Goal: Communication & Community: Answer question/provide support

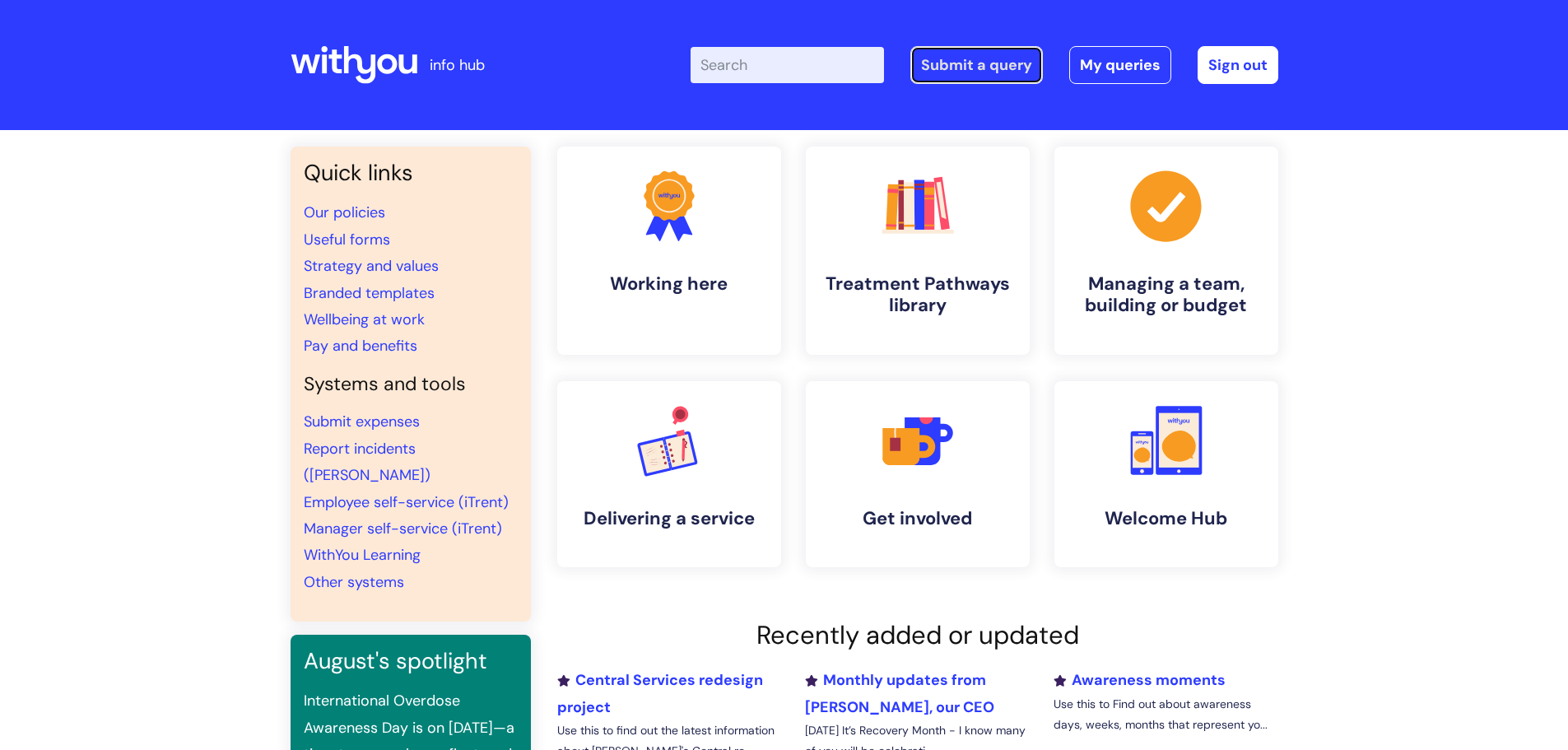
click at [968, 62] on link "Submit a query" at bounding box center [976, 65] width 133 height 38
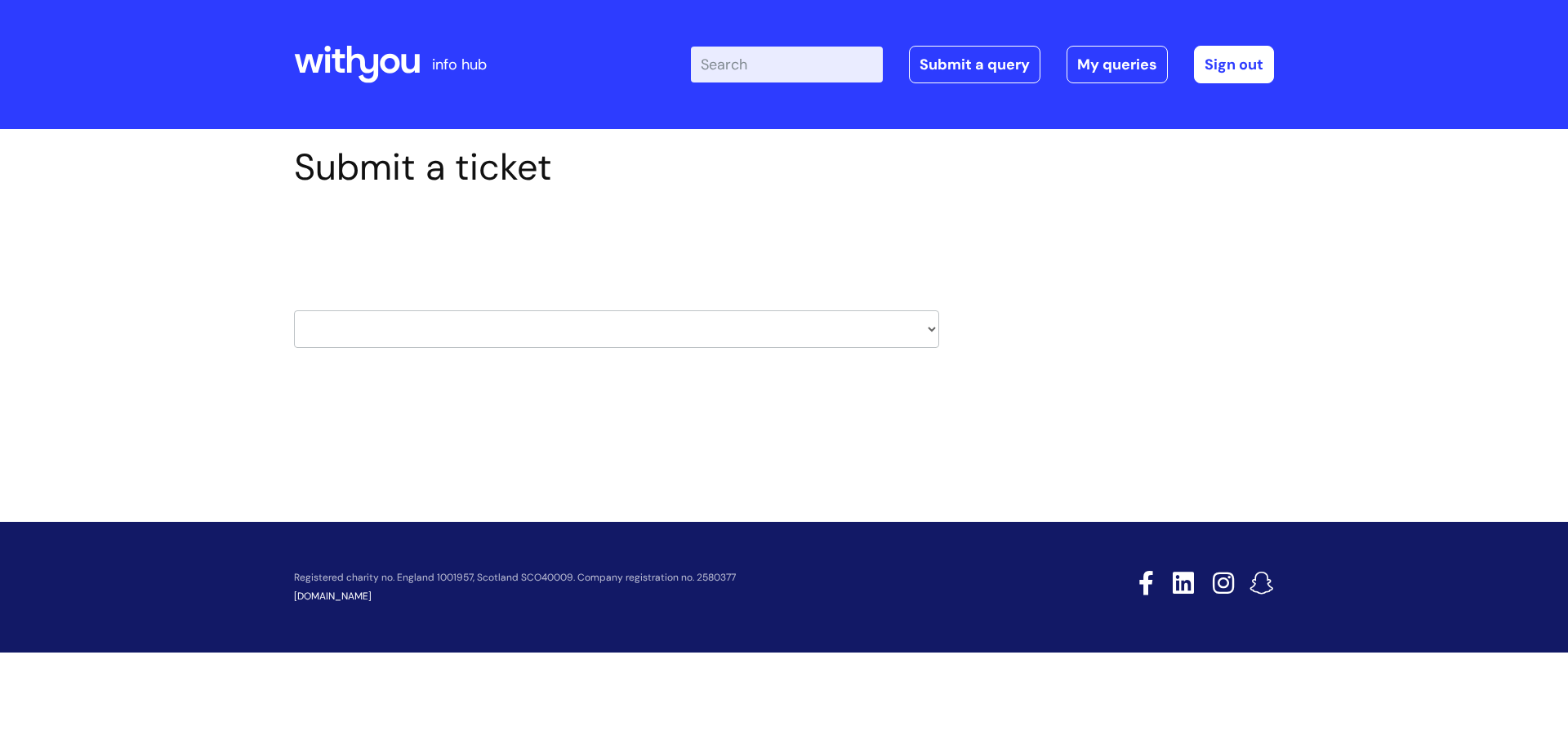
click at [897, 301] on div "HR / People IT and Support Clinical Drug Alerts Finance Accounts Data Support T…" at bounding box center [616, 309] width 645 height 77
click at [1102, 67] on link "My queries" at bounding box center [1117, 64] width 102 height 37
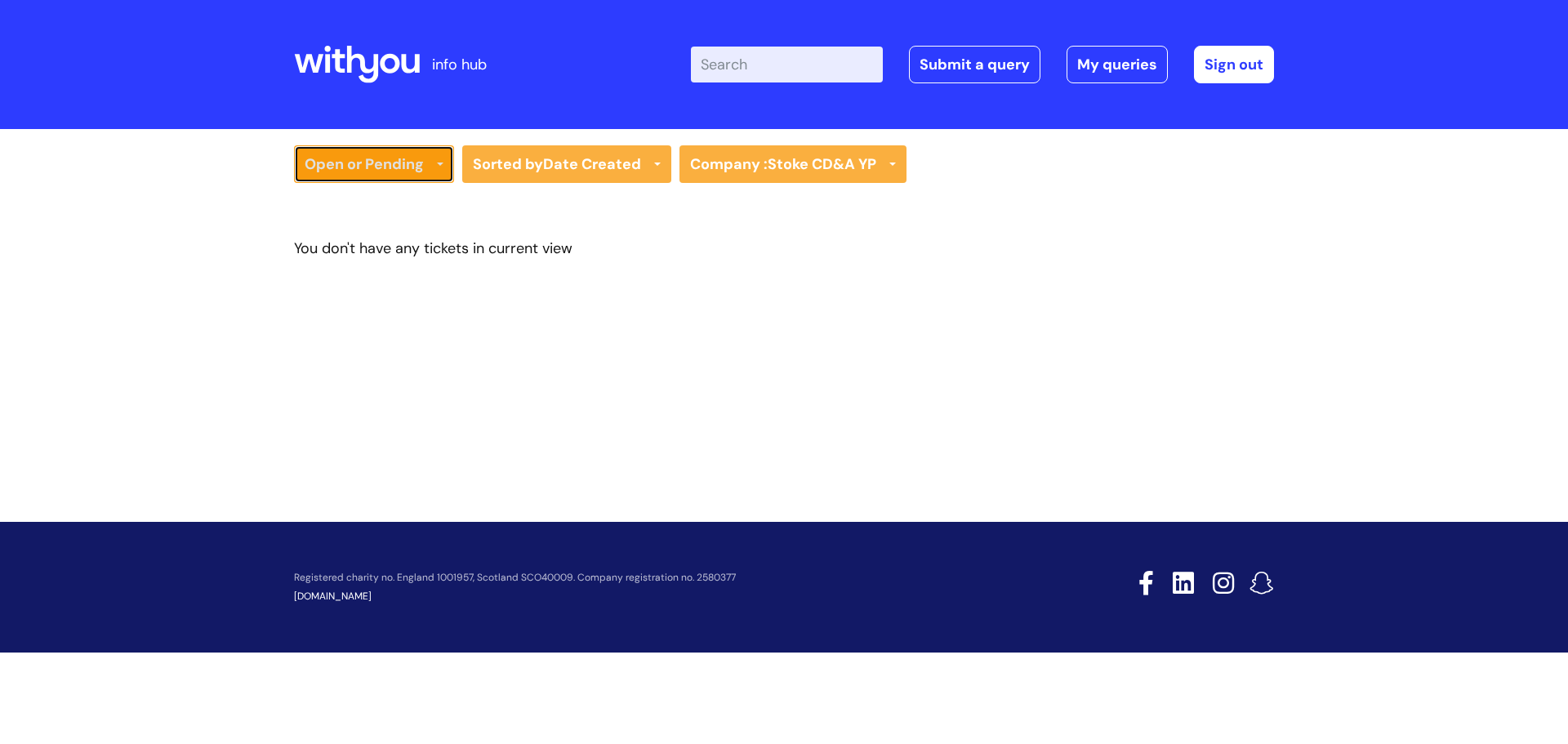
click at [417, 161] on link "Open or Pending" at bounding box center [373, 163] width 160 height 37
click at [380, 193] on link "All Tickets" at bounding box center [373, 199] width 160 height 23
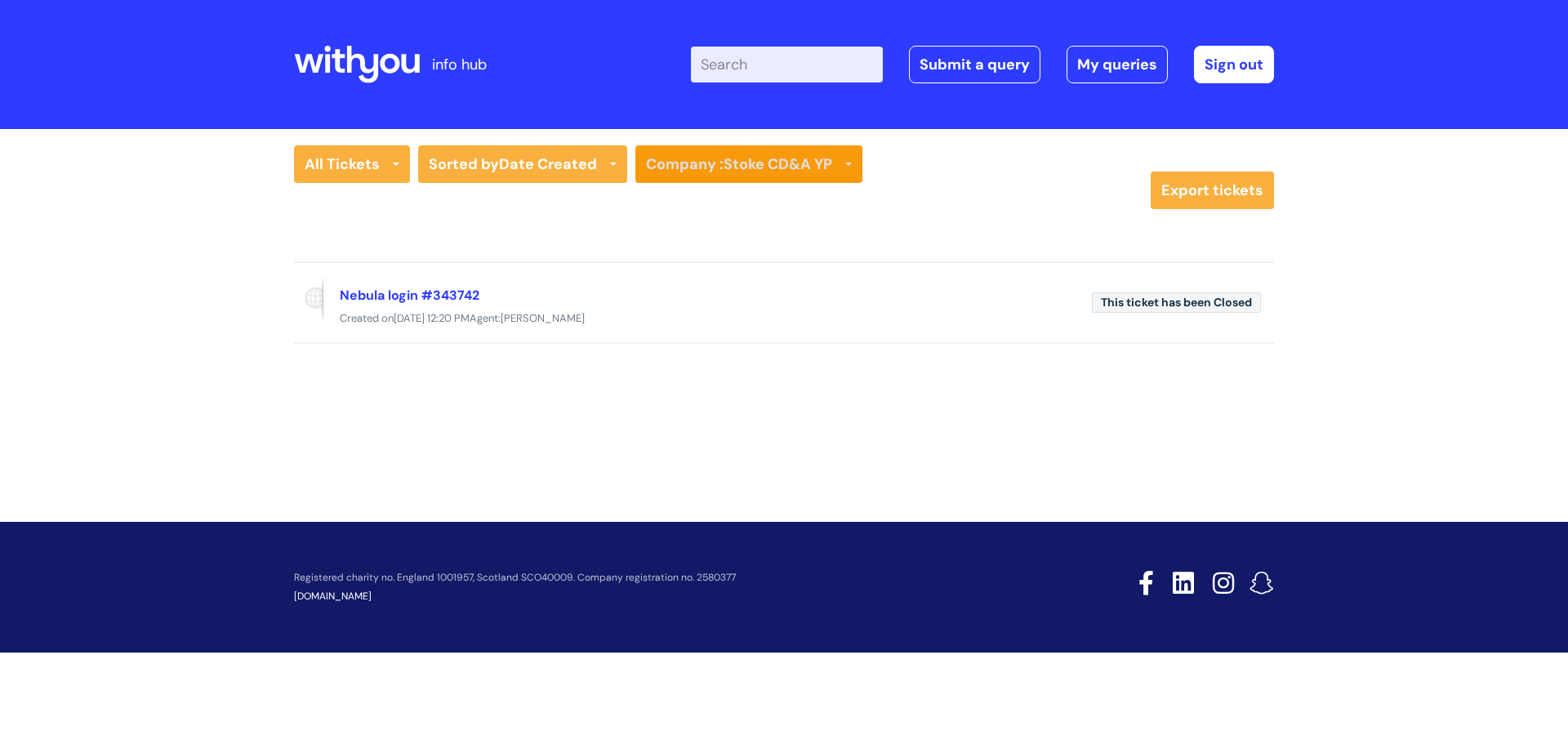
click at [654, 137] on div "All Tickets All Tickets Open or Pending Resolved or Closed Date Created Last Mo…" at bounding box center [784, 270] width 1568 height 283
click at [681, 152] on link "Company : Stoke CD&A YP" at bounding box center [748, 163] width 227 height 37
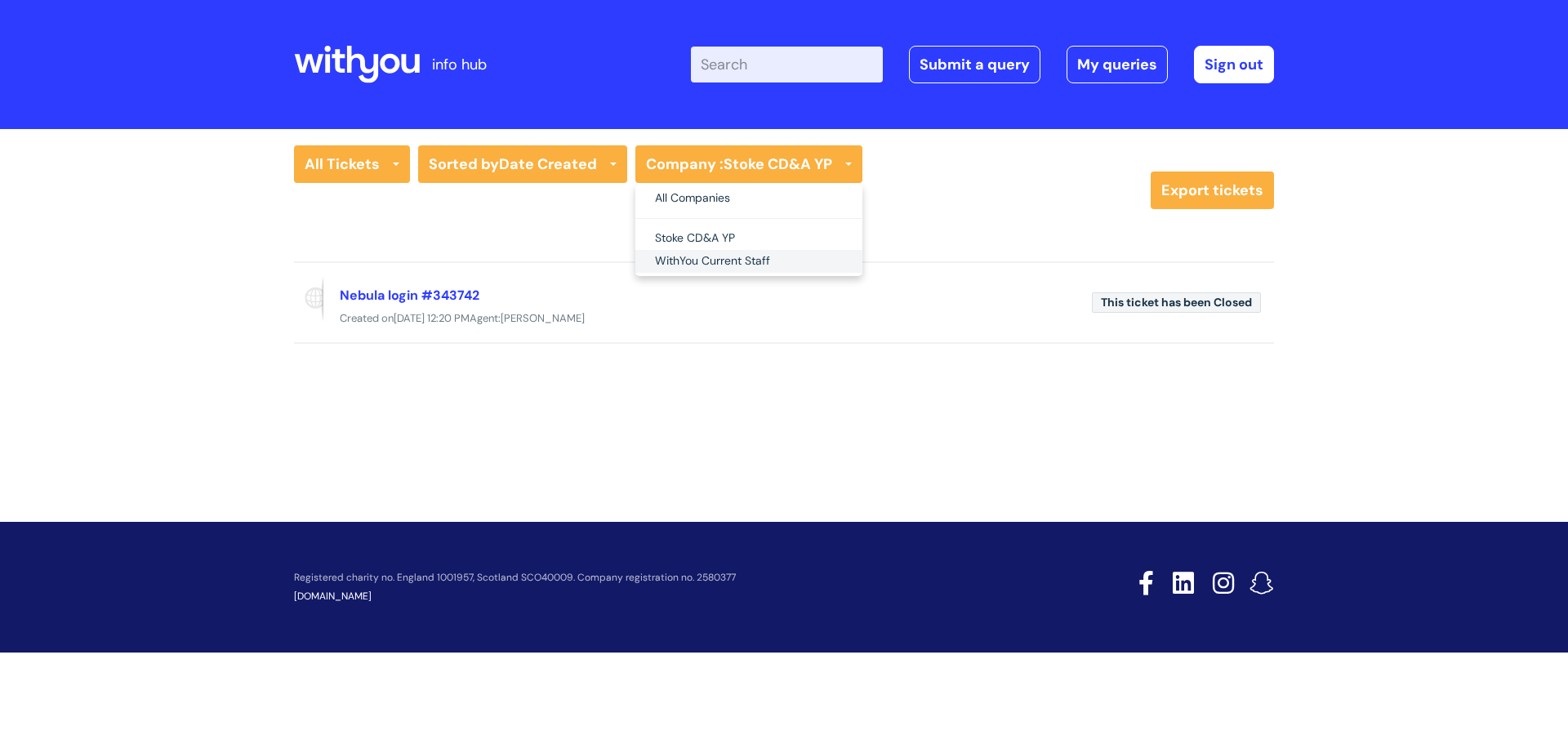
click at [702, 254] on link "WithYou Current Staff" at bounding box center [748, 261] width 227 height 23
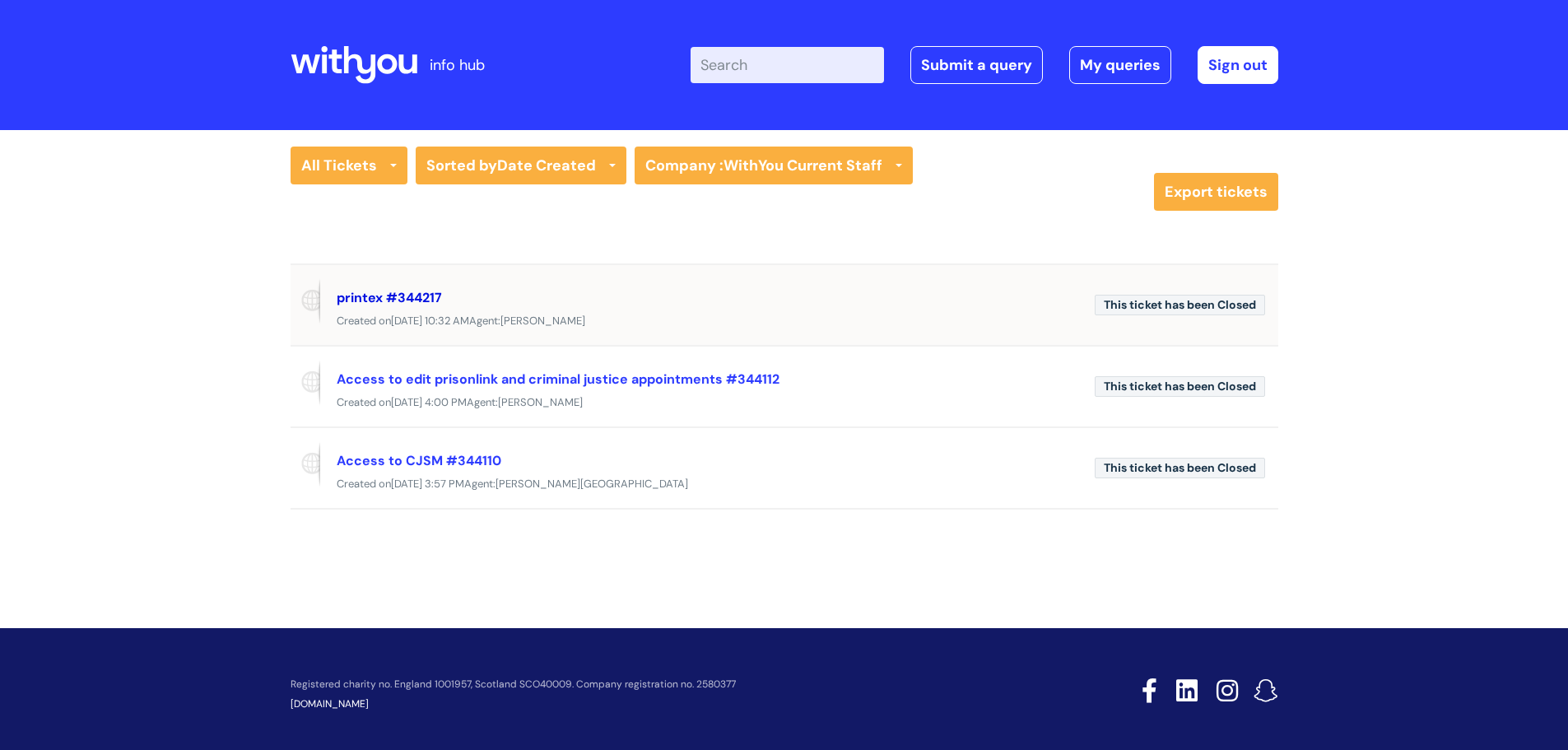
click at [387, 301] on link "printex #344217" at bounding box center [389, 298] width 105 height 17
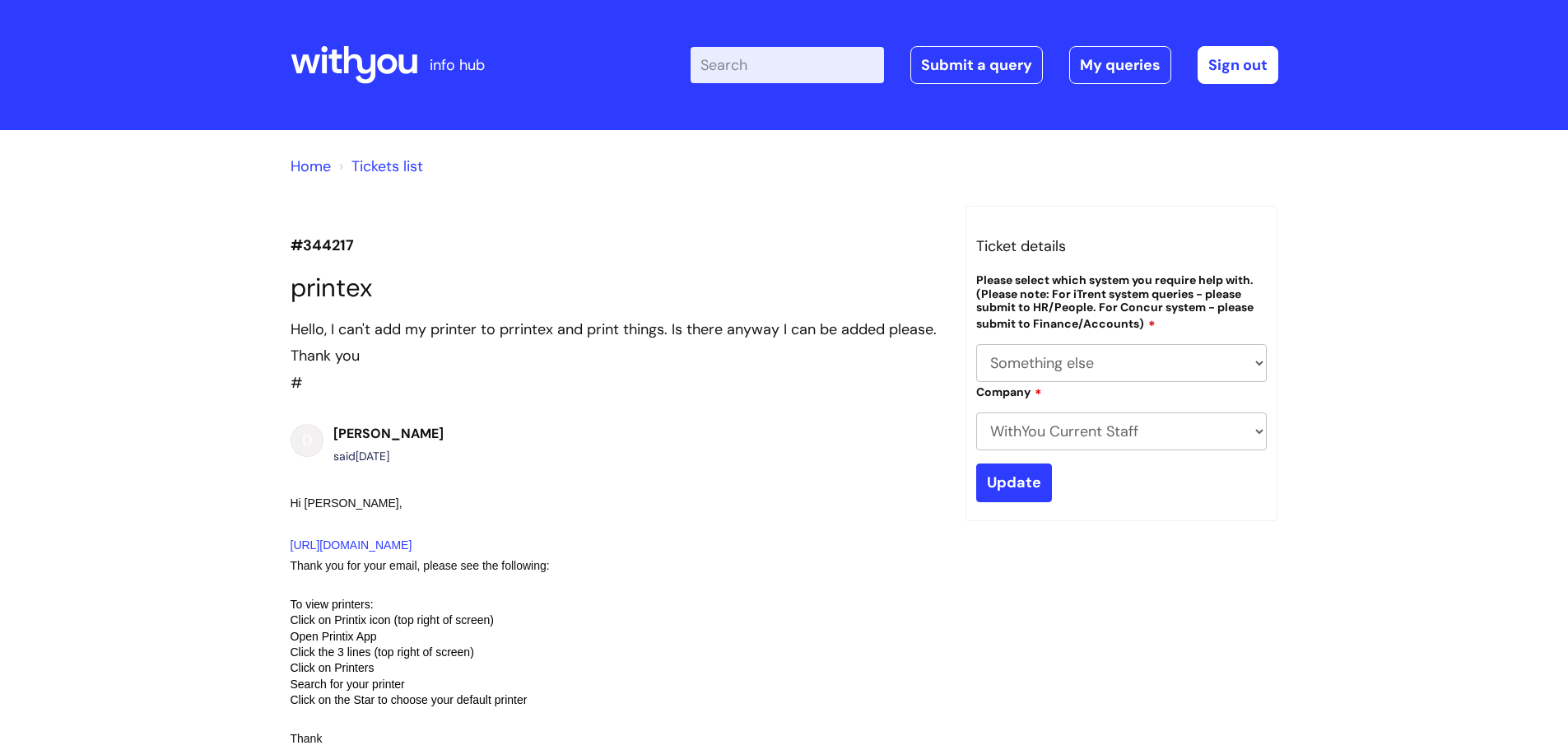
select select "Something else"
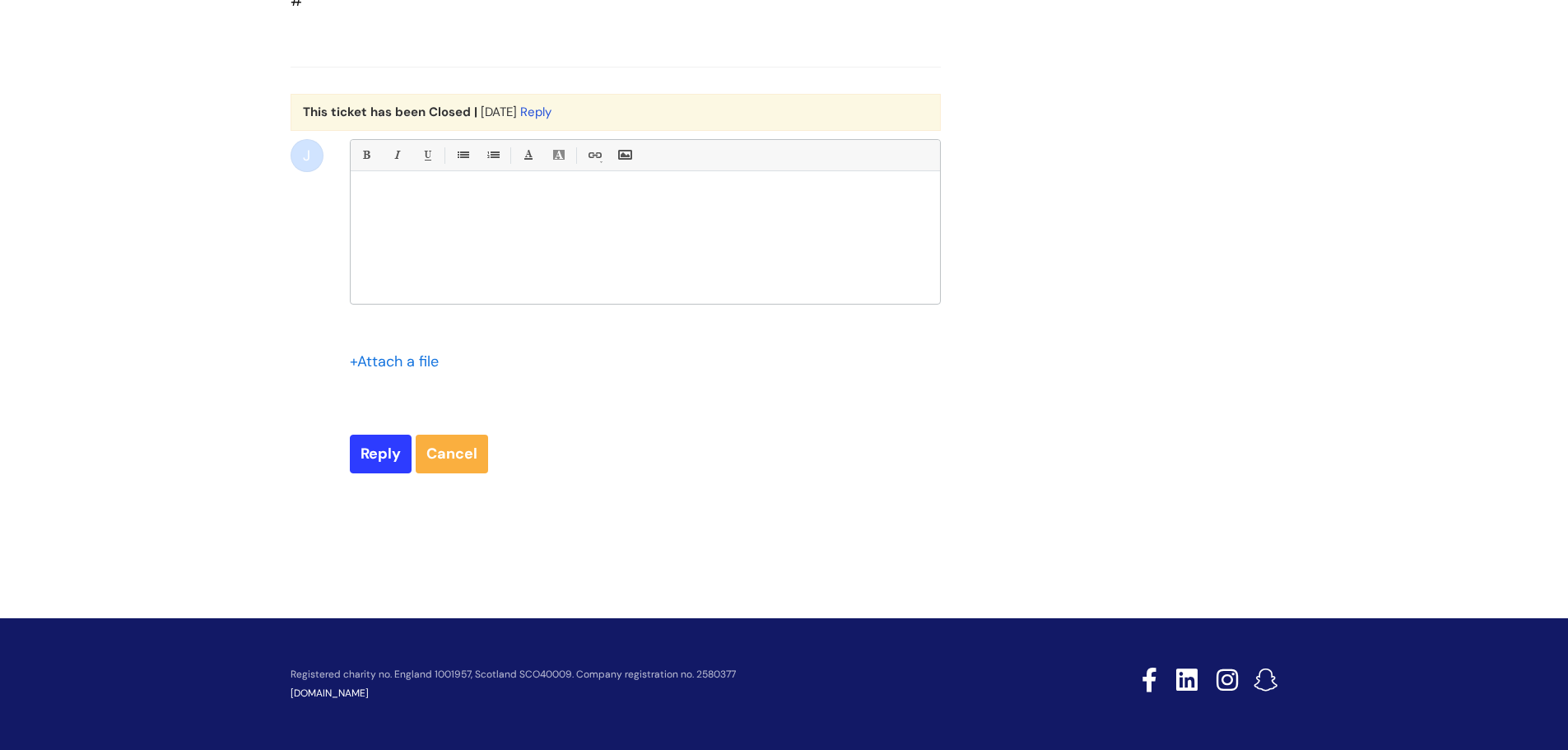
scroll to position [4365, 0]
click at [433, 249] on div at bounding box center [644, 242] width 589 height 124
click at [392, 454] on input "Reply" at bounding box center [381, 453] width 62 height 38
type input "Please Wait..."
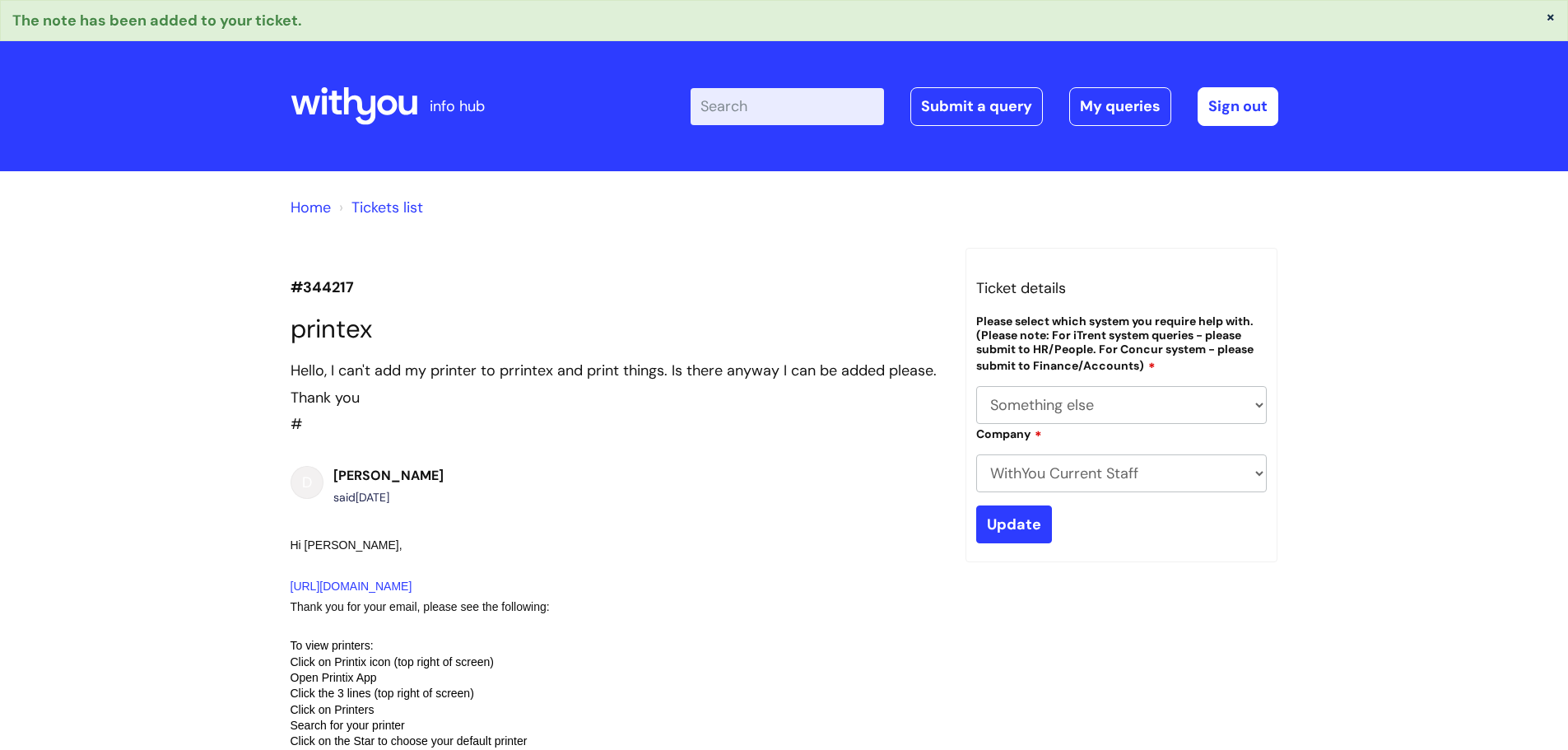
select select "Something else"
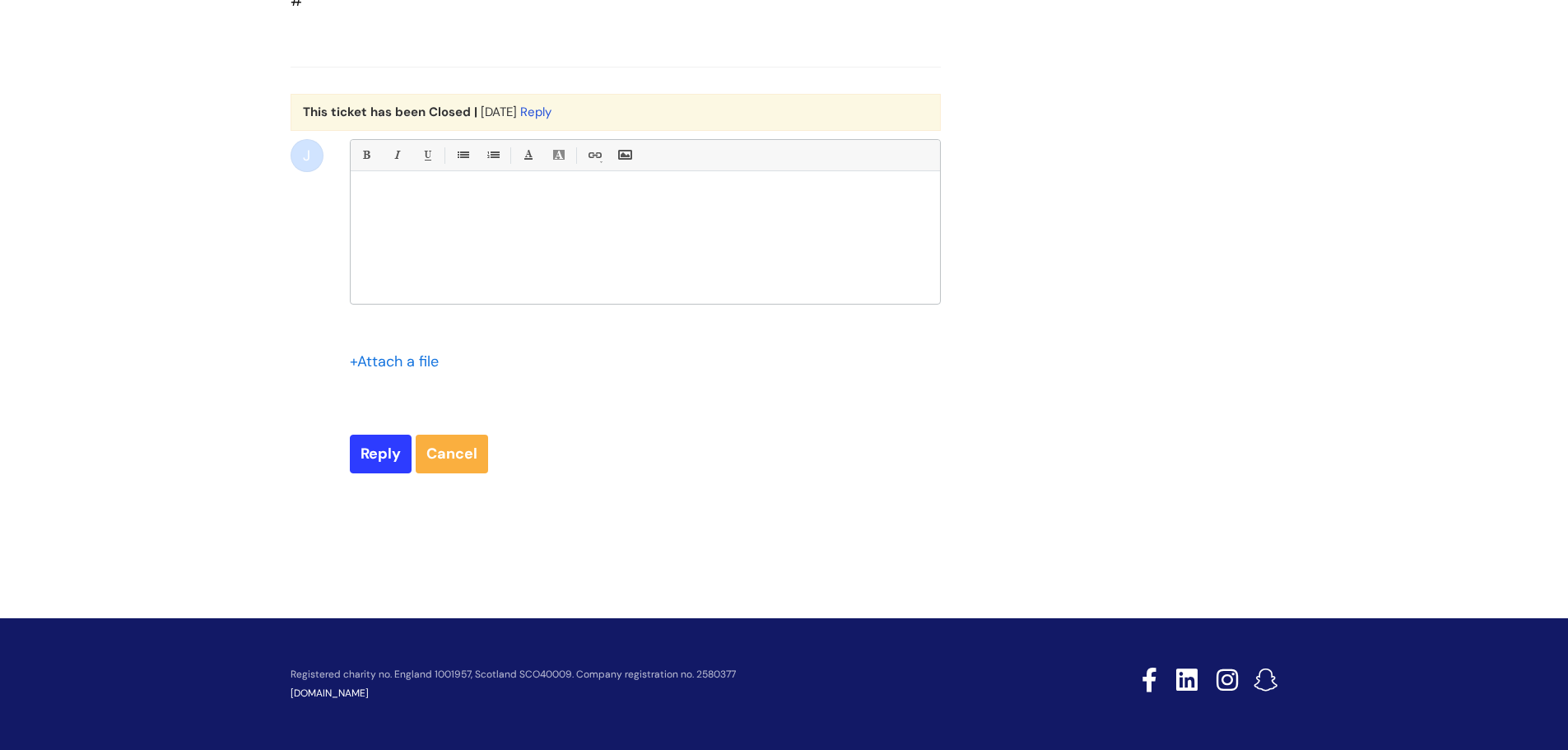
scroll to position [4323, 0]
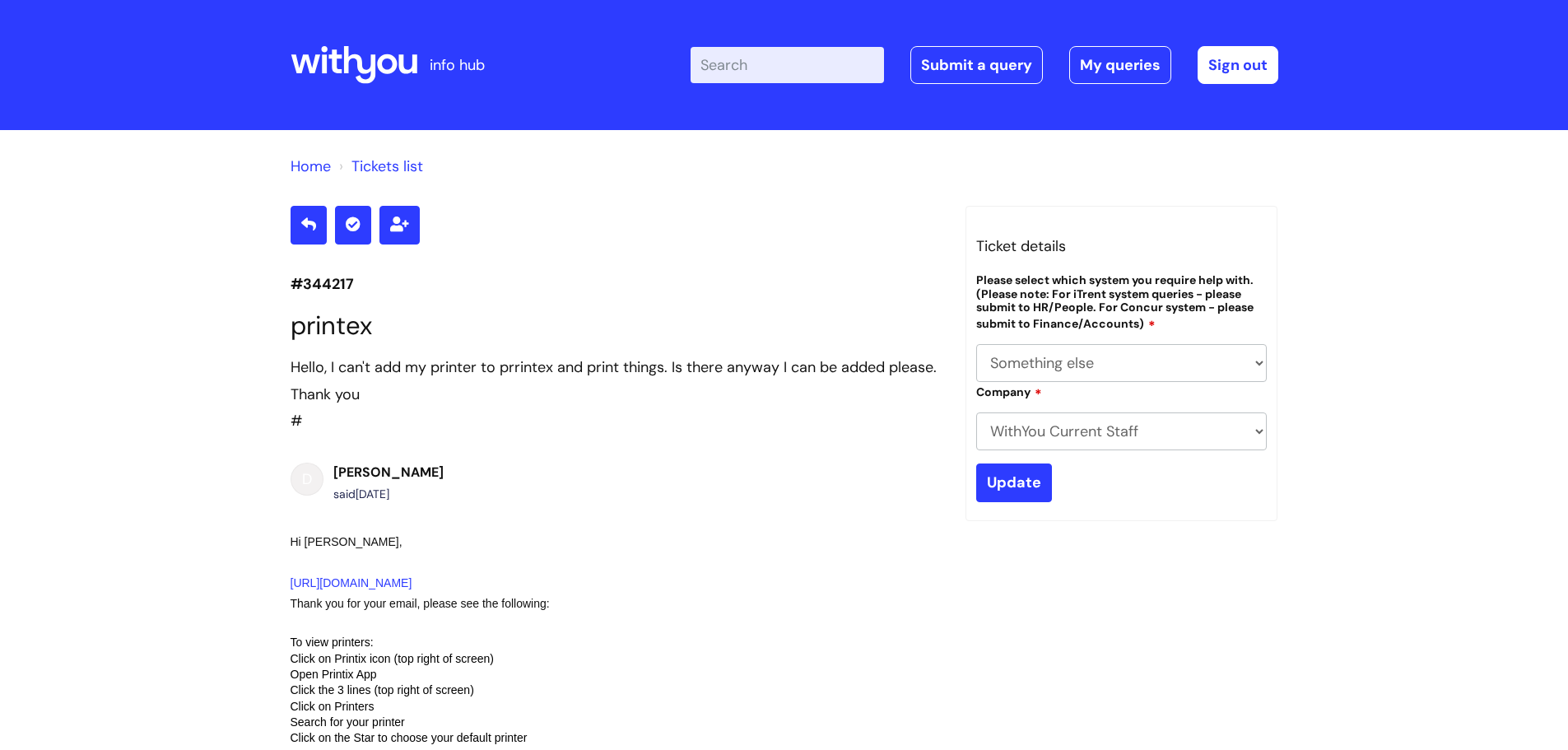
select select "Something else"
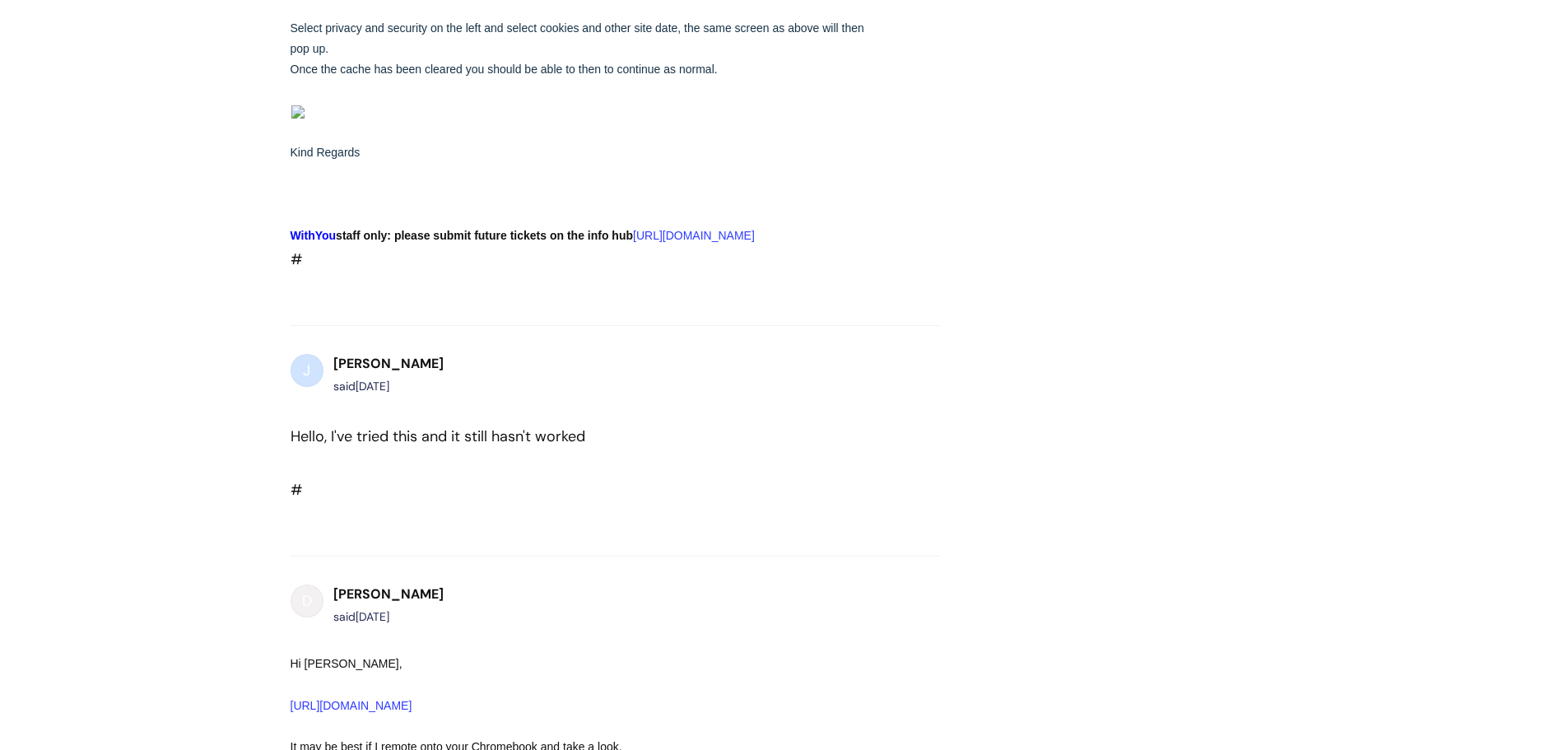
scroll to position [1886, 0]
